Goal: Task Accomplishment & Management: Manage account settings

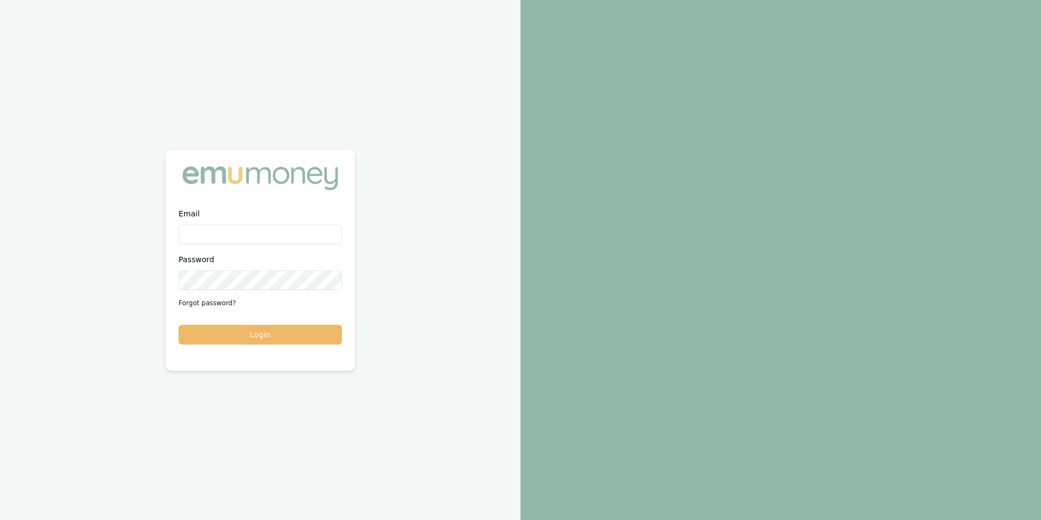
type input "adam.howell@emumoney.com.au"
click at [277, 333] on button "Login" at bounding box center [260, 335] width 163 height 20
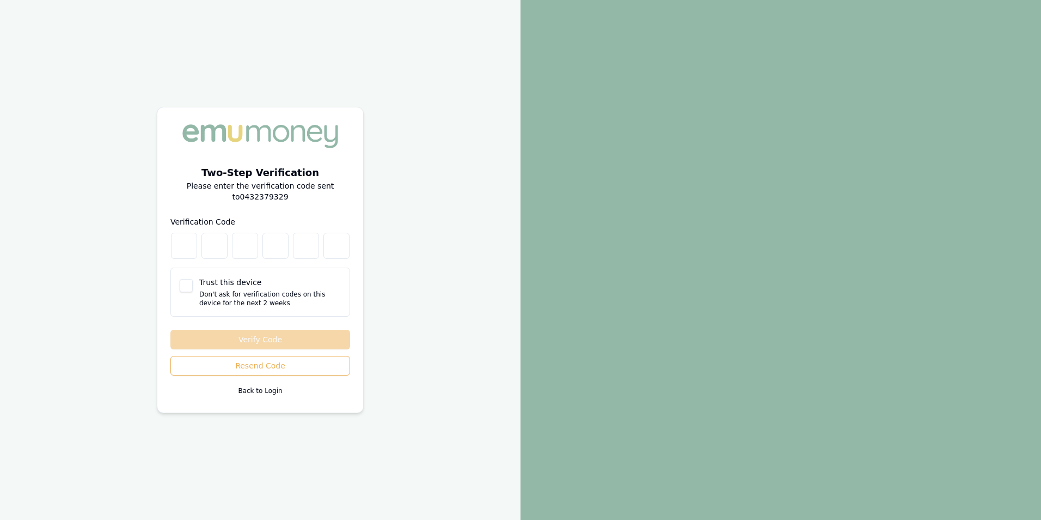
click at [189, 288] on button "Trust this device" at bounding box center [186, 285] width 13 height 13
checkbox input "true"
click at [185, 248] on input "number" at bounding box center [184, 246] width 26 height 26
type input "4"
type input "5"
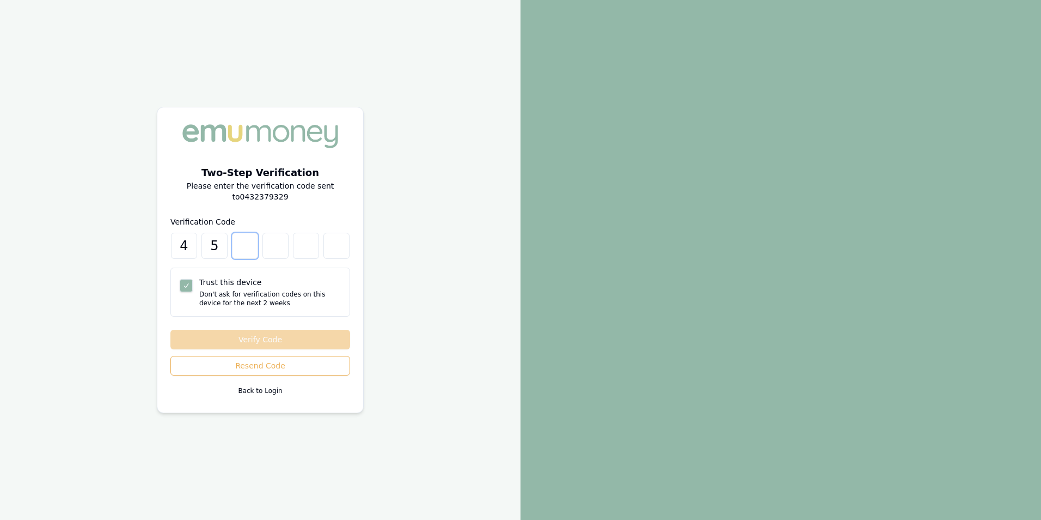
type input "0"
type input "1"
type input "5"
type input "0"
click at [264, 338] on button "Verify Code" at bounding box center [260, 339] width 180 height 20
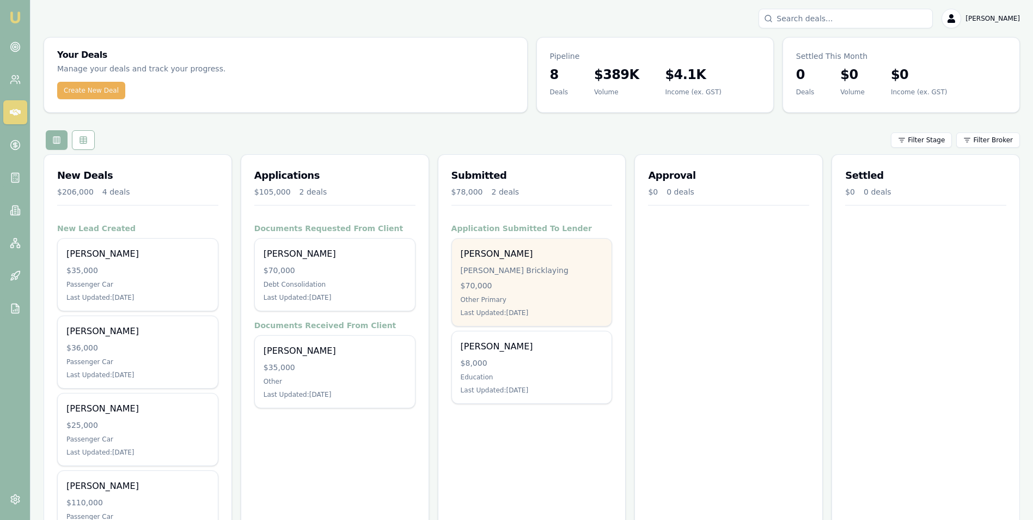
click at [505, 267] on div "[PERSON_NAME] Bricklaying" at bounding box center [532, 270] width 143 height 11
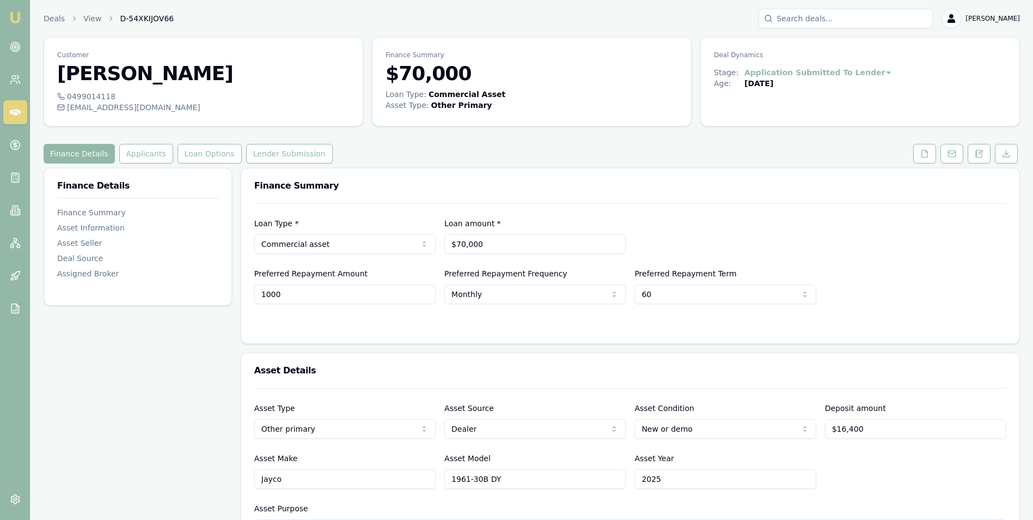
drag, startPoint x: 297, startPoint y: 294, endPoint x: 242, endPoint y: 298, distance: 55.2
click at [242, 298] on div "Loan Type * Commercial asset Consumer loan Consumer asset Commercial loan Comme…" at bounding box center [630, 273] width 778 height 140
type input "$1,200"
click at [322, 325] on div at bounding box center [630, 325] width 752 height 9
click at [979, 157] on icon at bounding box center [979, 153] width 6 height 7
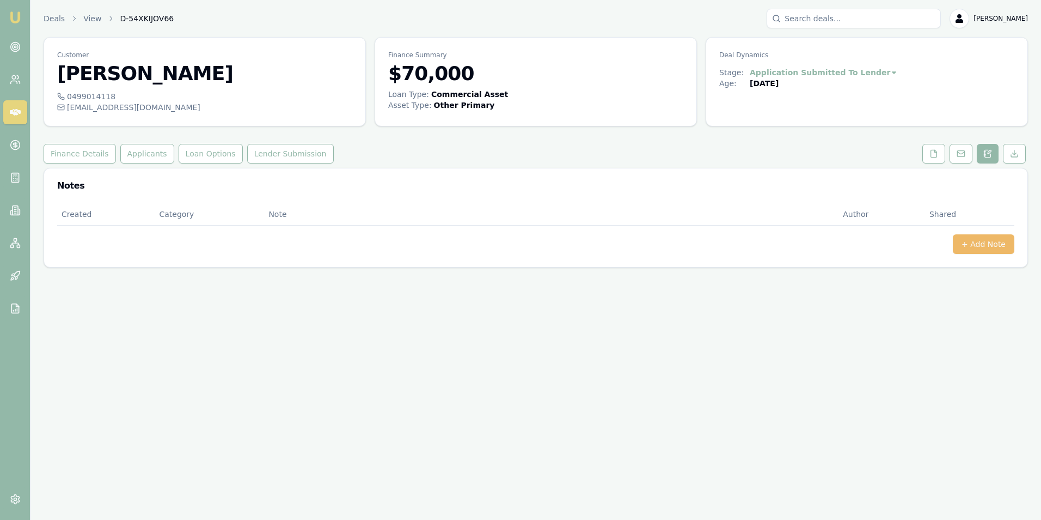
click at [967, 244] on button "+ Add Note" at bounding box center [984, 244] width 62 height 20
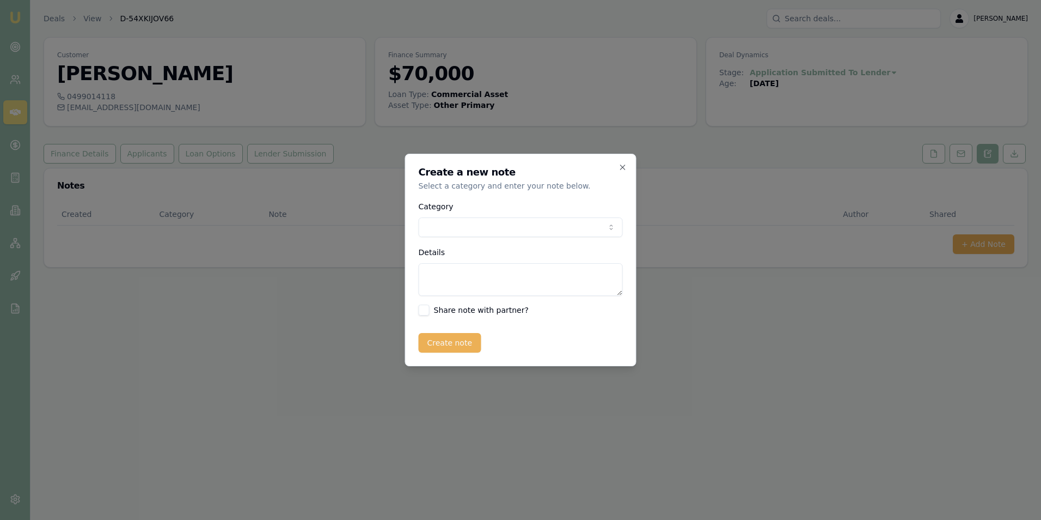
click at [468, 227] on body "Emu Broker Deals View D-54XKIJOV66 [PERSON_NAME] Toggle Menu Customer [PERSON_N…" at bounding box center [520, 260] width 1041 height 520
click at [459, 272] on textarea "Details" at bounding box center [521, 279] width 204 height 33
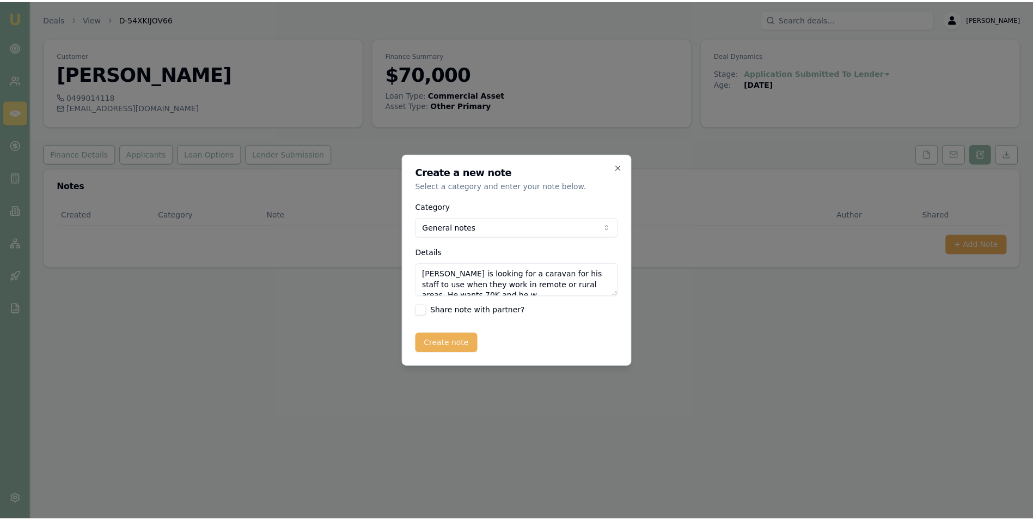
scroll to position [5, 0]
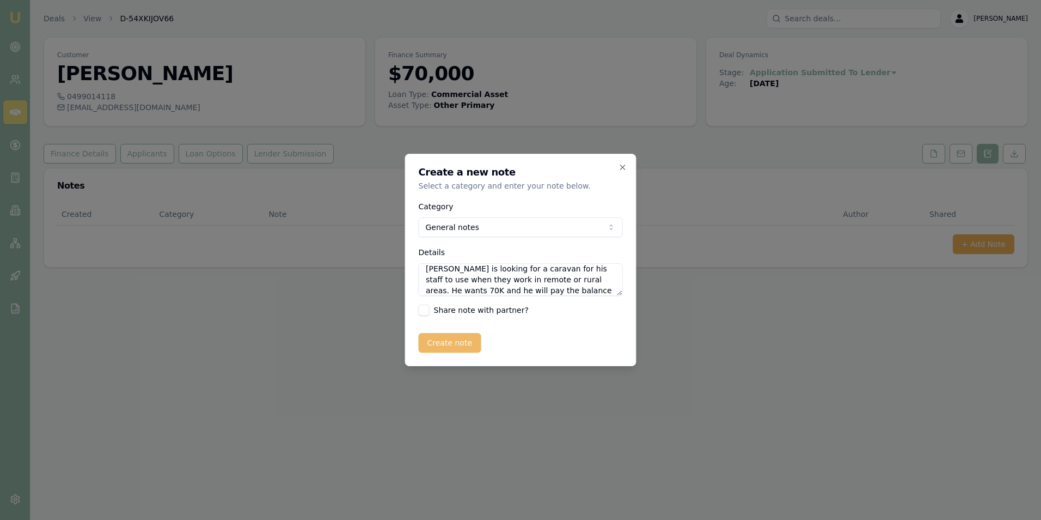
type textarea "[PERSON_NAME] is looking for a caravan for his staff to use when they work in r…"
click at [449, 342] on button "Create note" at bounding box center [450, 343] width 63 height 20
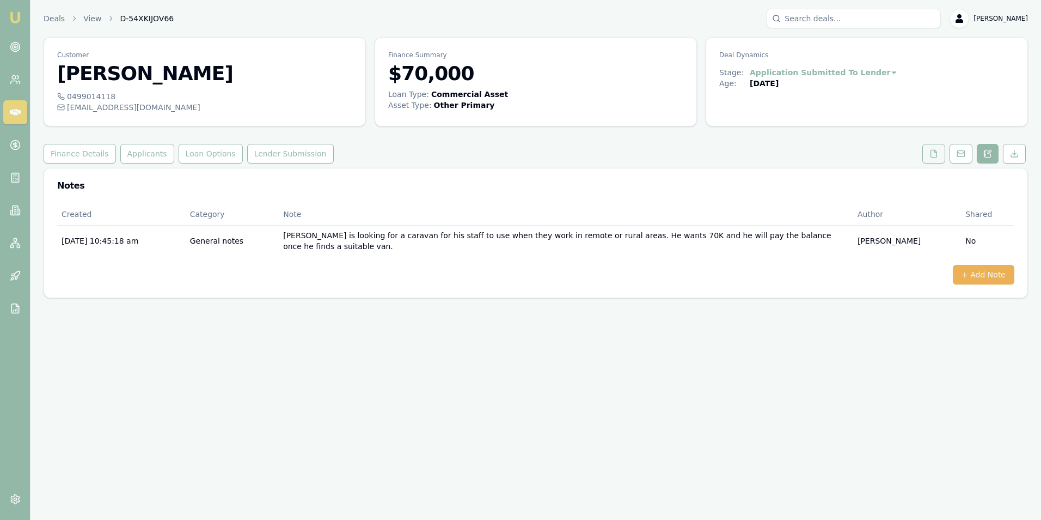
click at [931, 156] on icon at bounding box center [934, 153] width 6 height 7
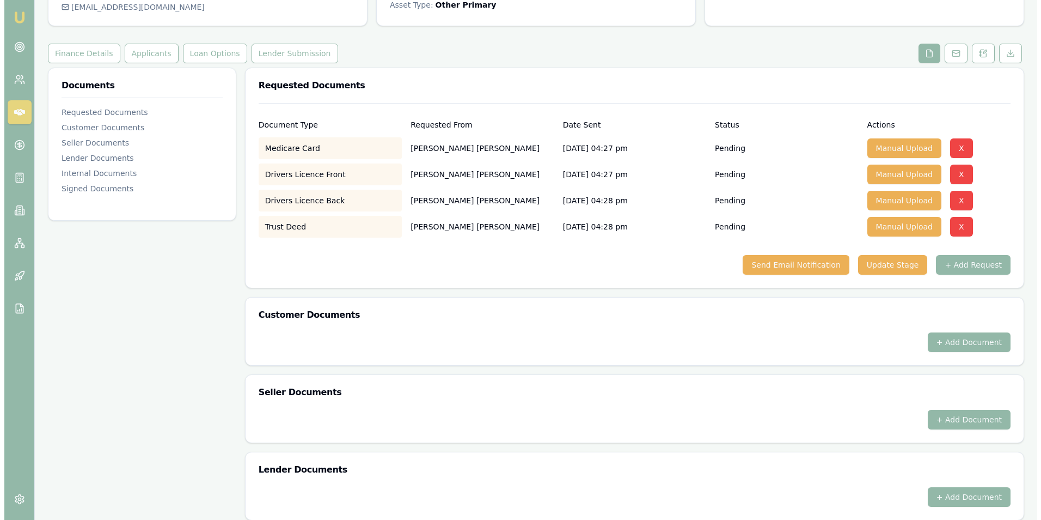
scroll to position [82, 0]
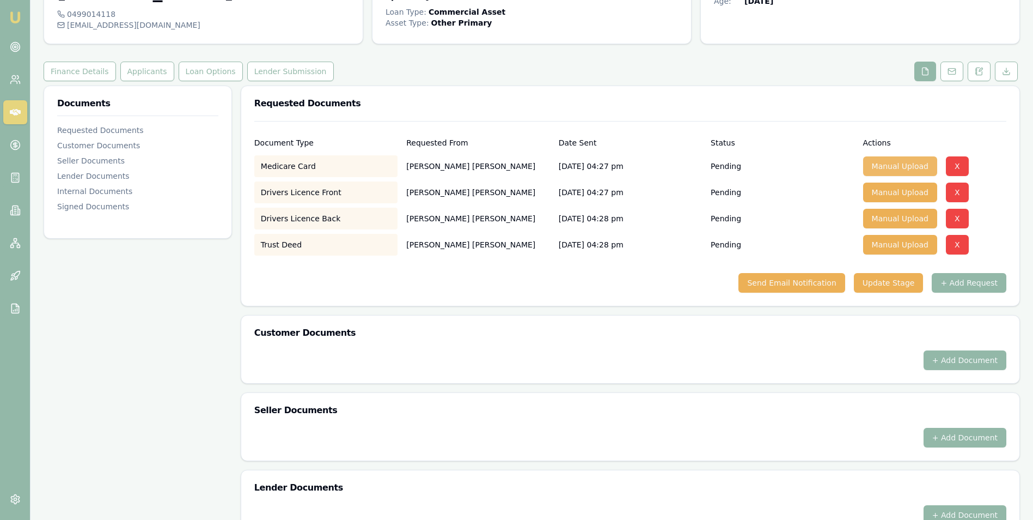
click at [881, 167] on button "Manual Upload" at bounding box center [900, 166] width 74 height 20
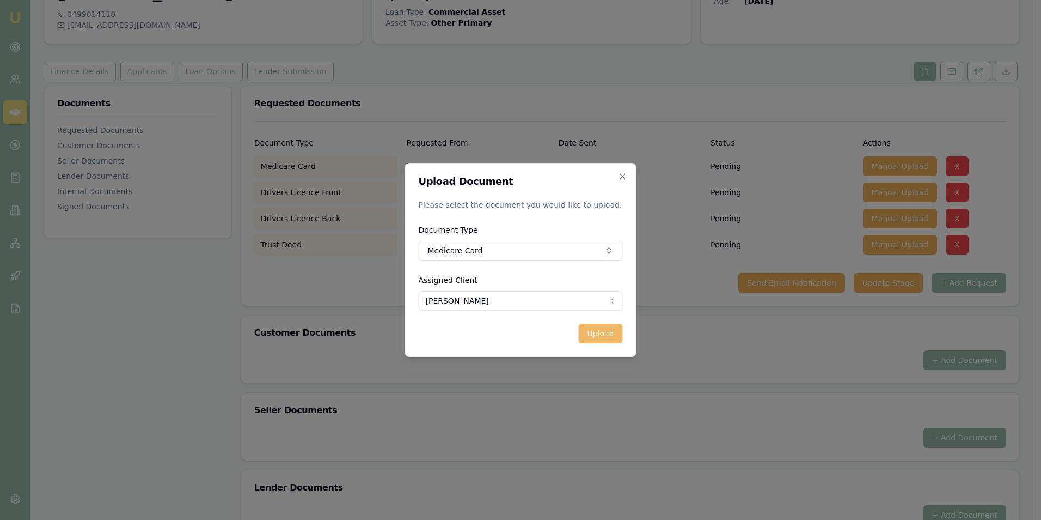
click at [597, 332] on button "Upload" at bounding box center [600, 333] width 44 height 20
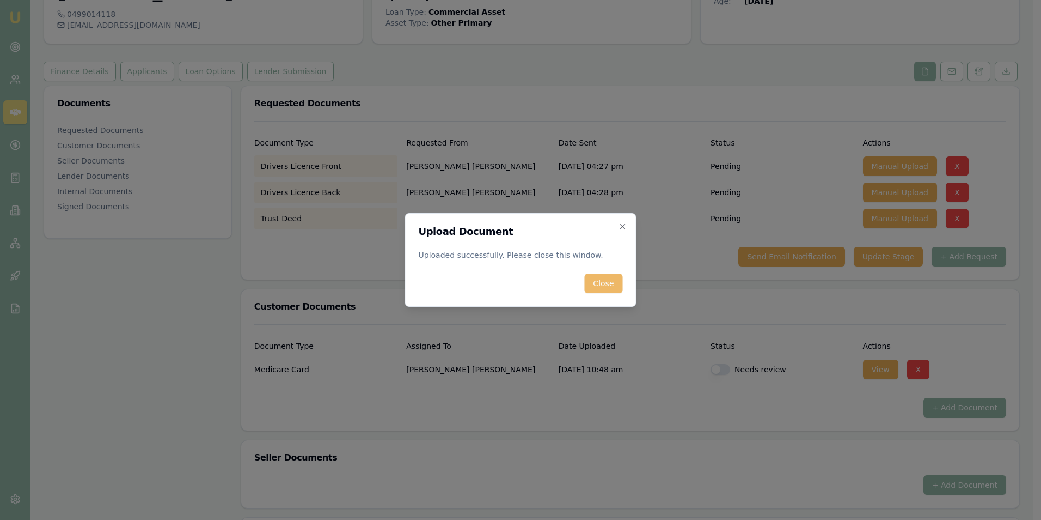
click at [600, 285] on button "Close" at bounding box center [603, 283] width 38 height 20
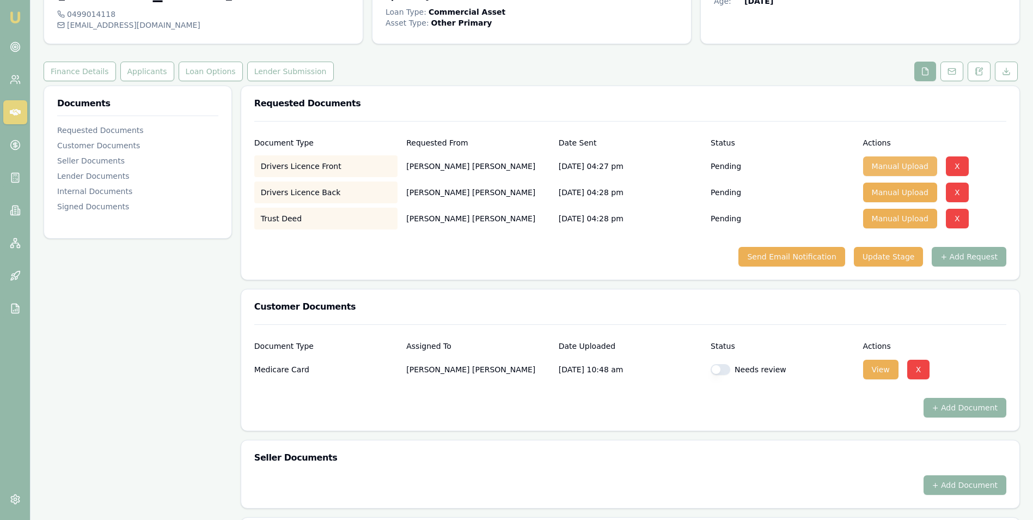
click at [870, 167] on button "Manual Upload" at bounding box center [900, 166] width 74 height 20
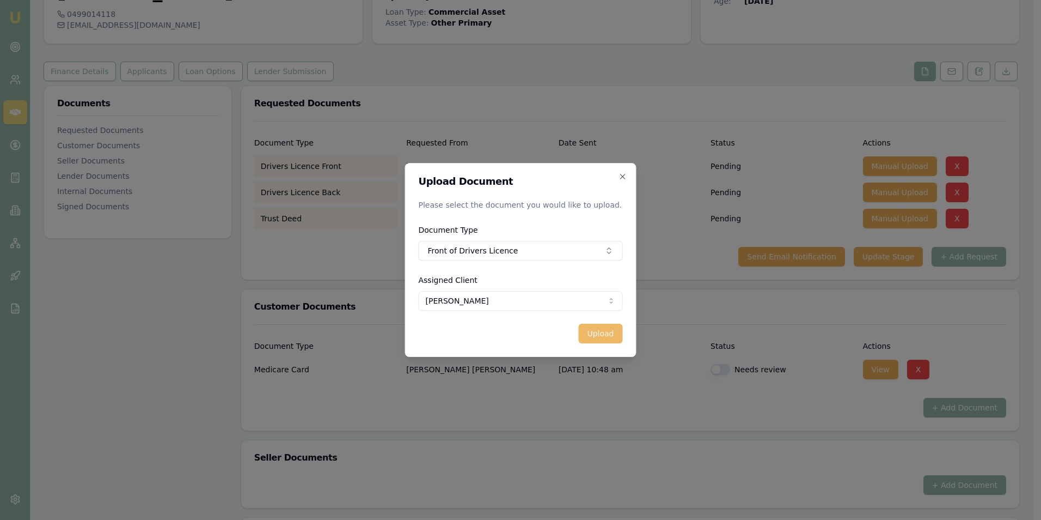
click at [598, 334] on button "Upload" at bounding box center [600, 333] width 44 height 20
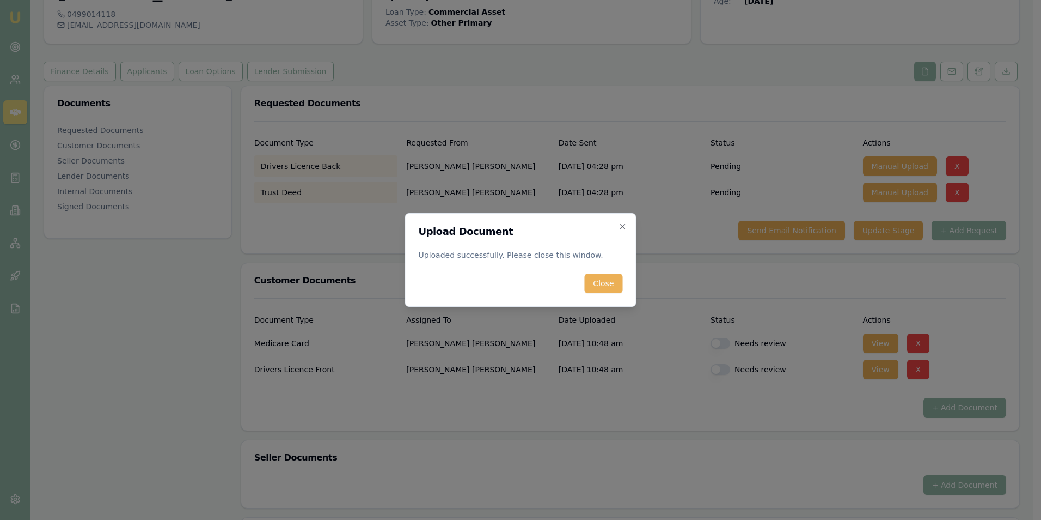
click at [605, 285] on button "Close" at bounding box center [603, 283] width 38 height 20
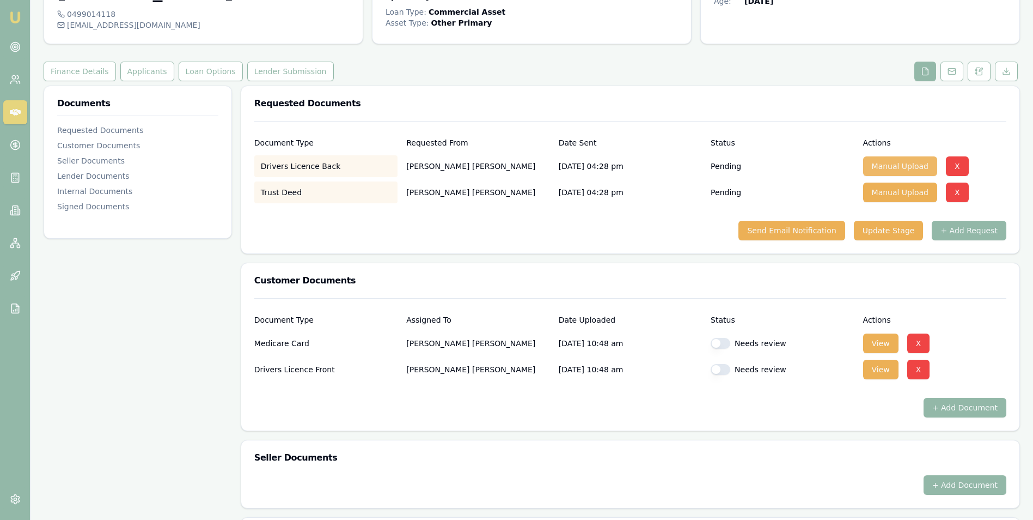
click at [887, 168] on button "Manual Upload" at bounding box center [900, 166] width 74 height 20
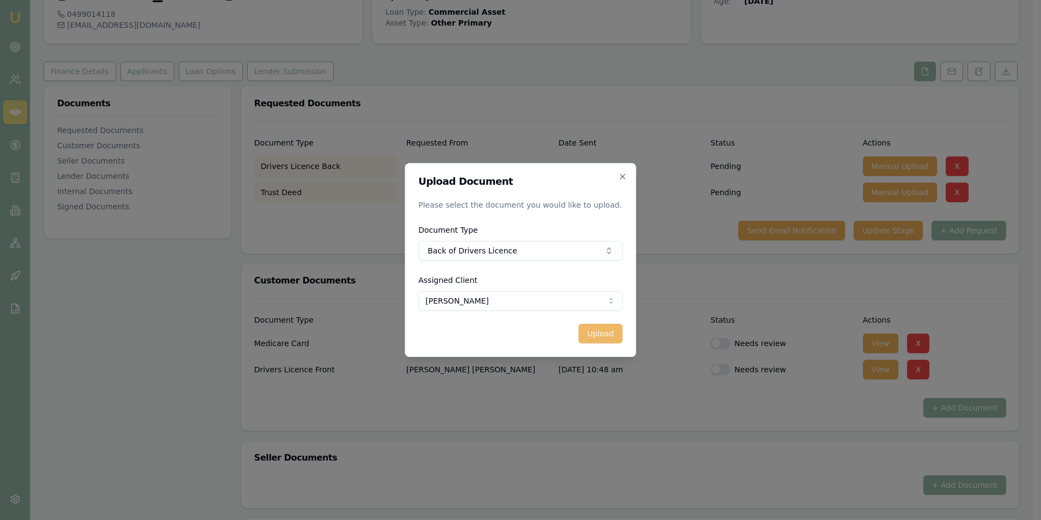
click at [605, 333] on button "Upload" at bounding box center [600, 333] width 44 height 20
